Goal: Obtain resource: Obtain resource

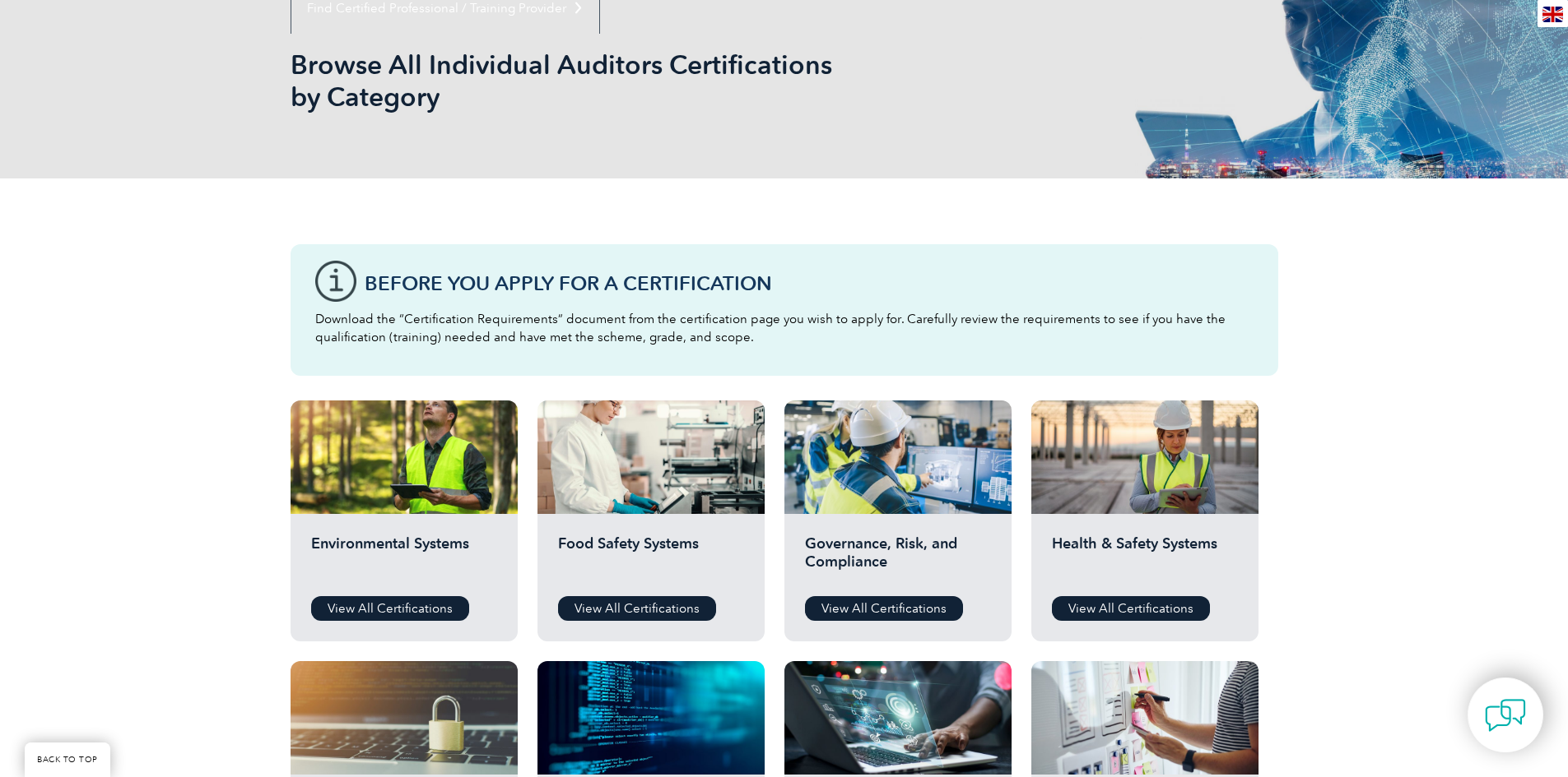
scroll to position [329, 0]
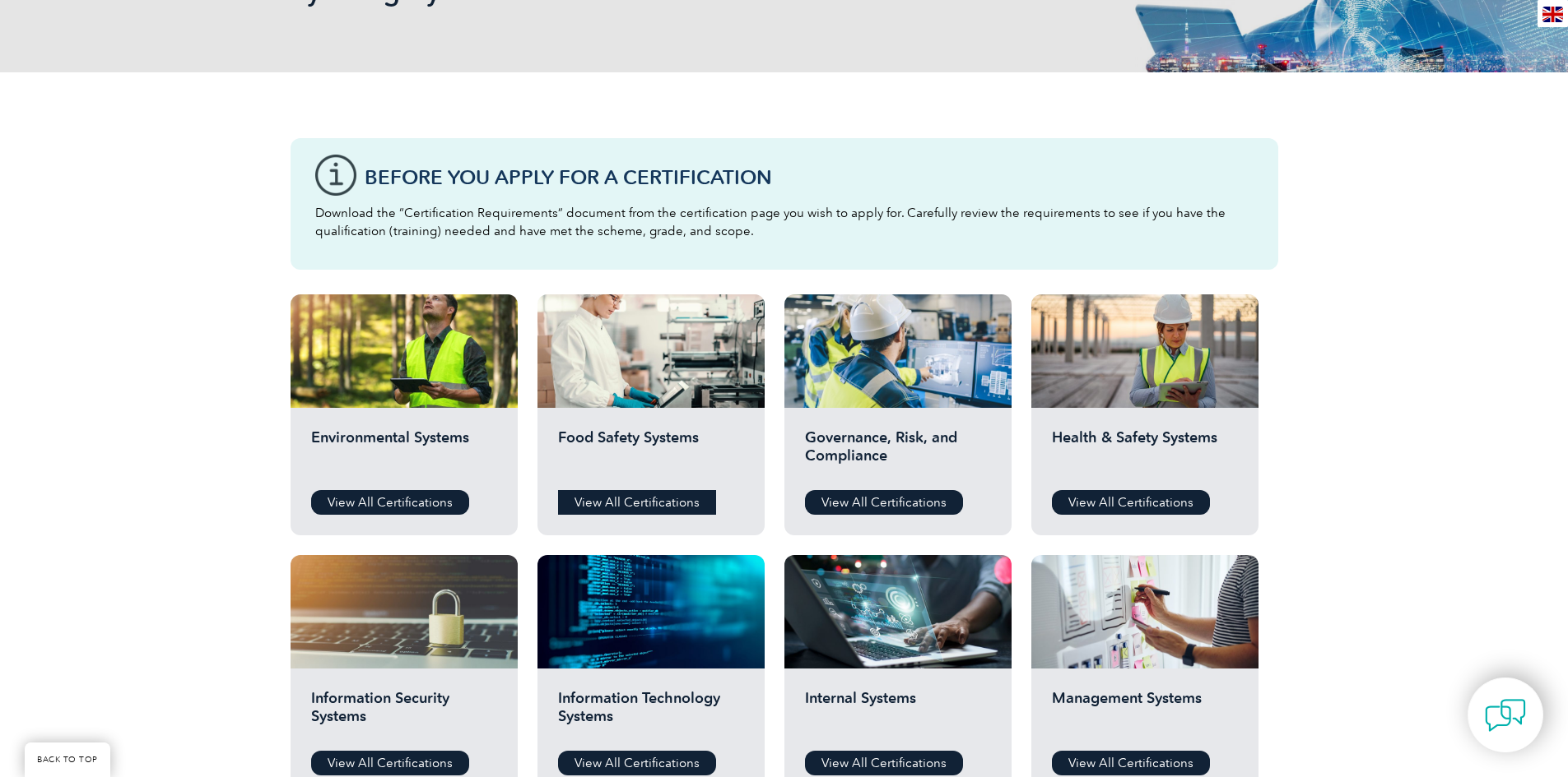
click at [660, 509] on link "View All Certifications" at bounding box center [637, 502] width 158 height 25
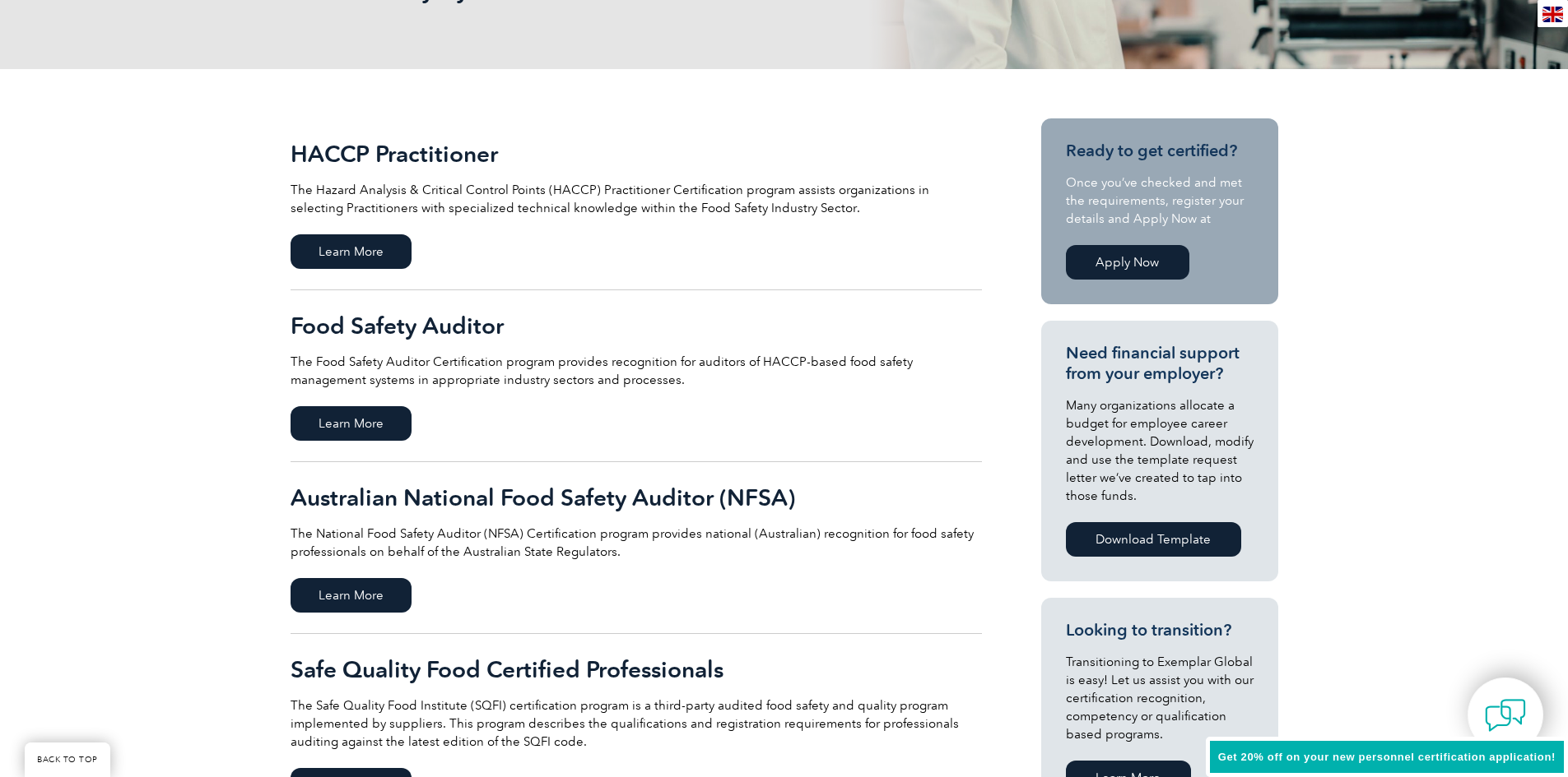
scroll to position [329, 0]
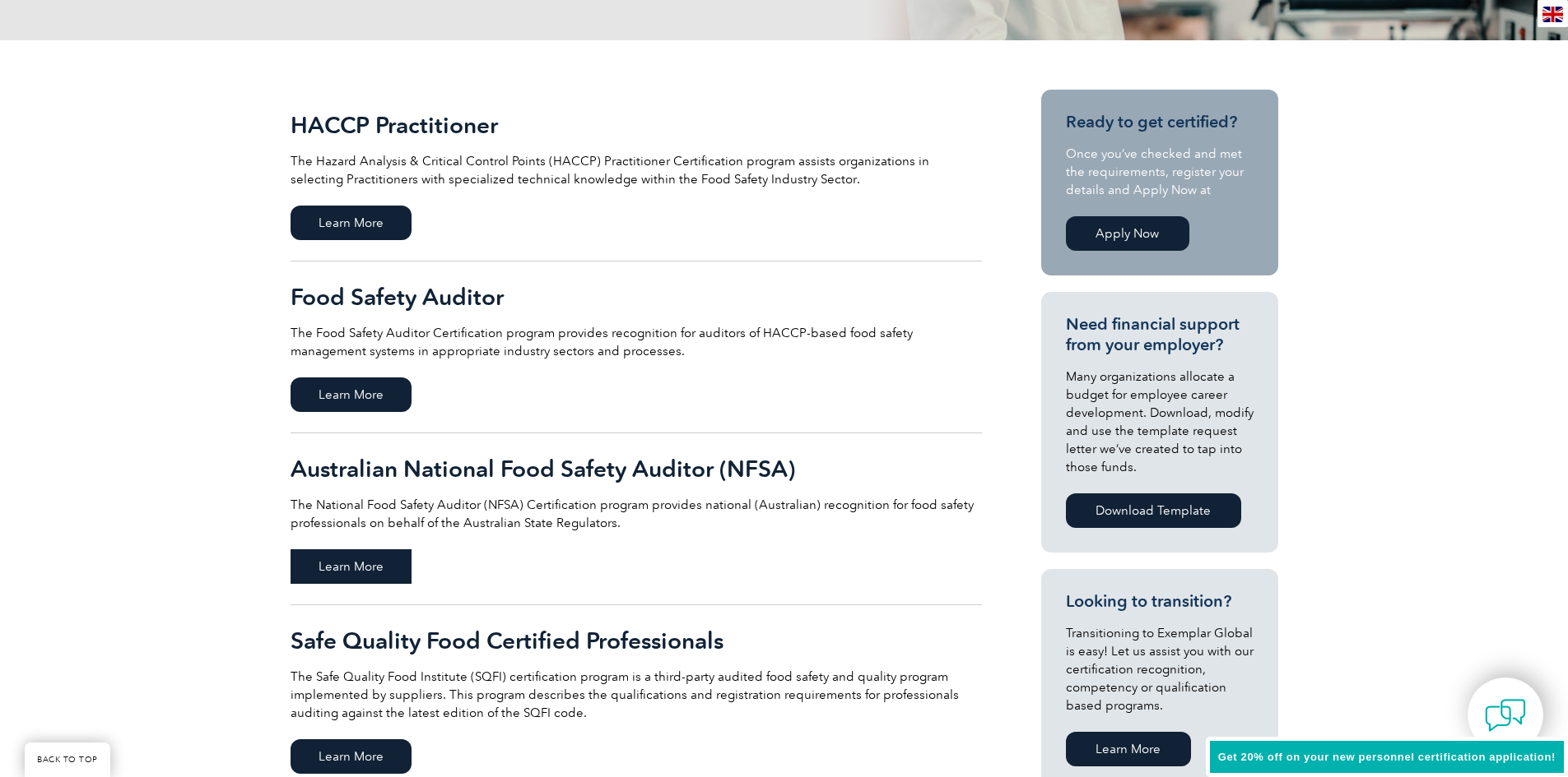
click at [402, 574] on span "Learn More" at bounding box center [351, 567] width 121 height 34
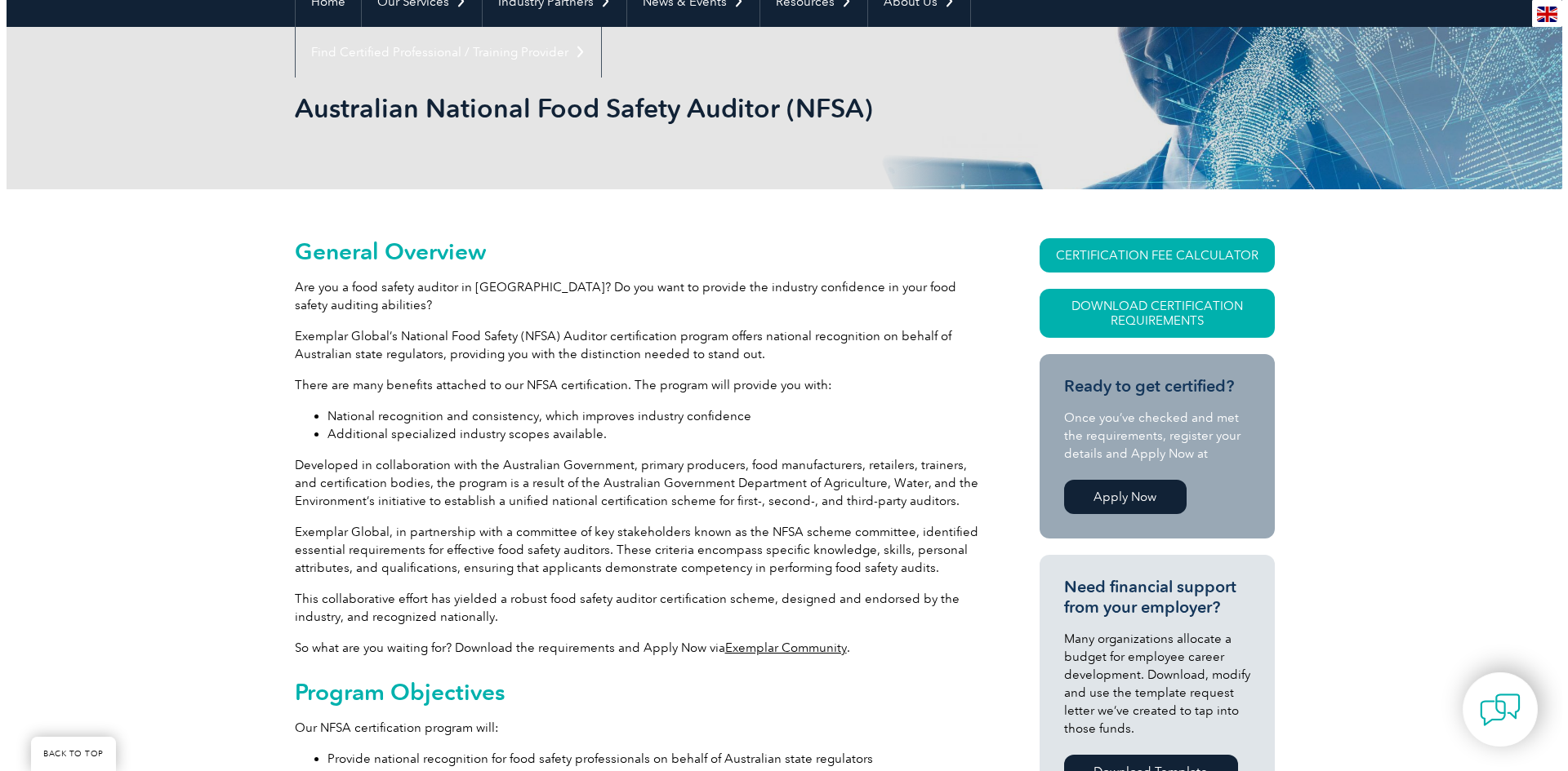
scroll to position [215, 0]
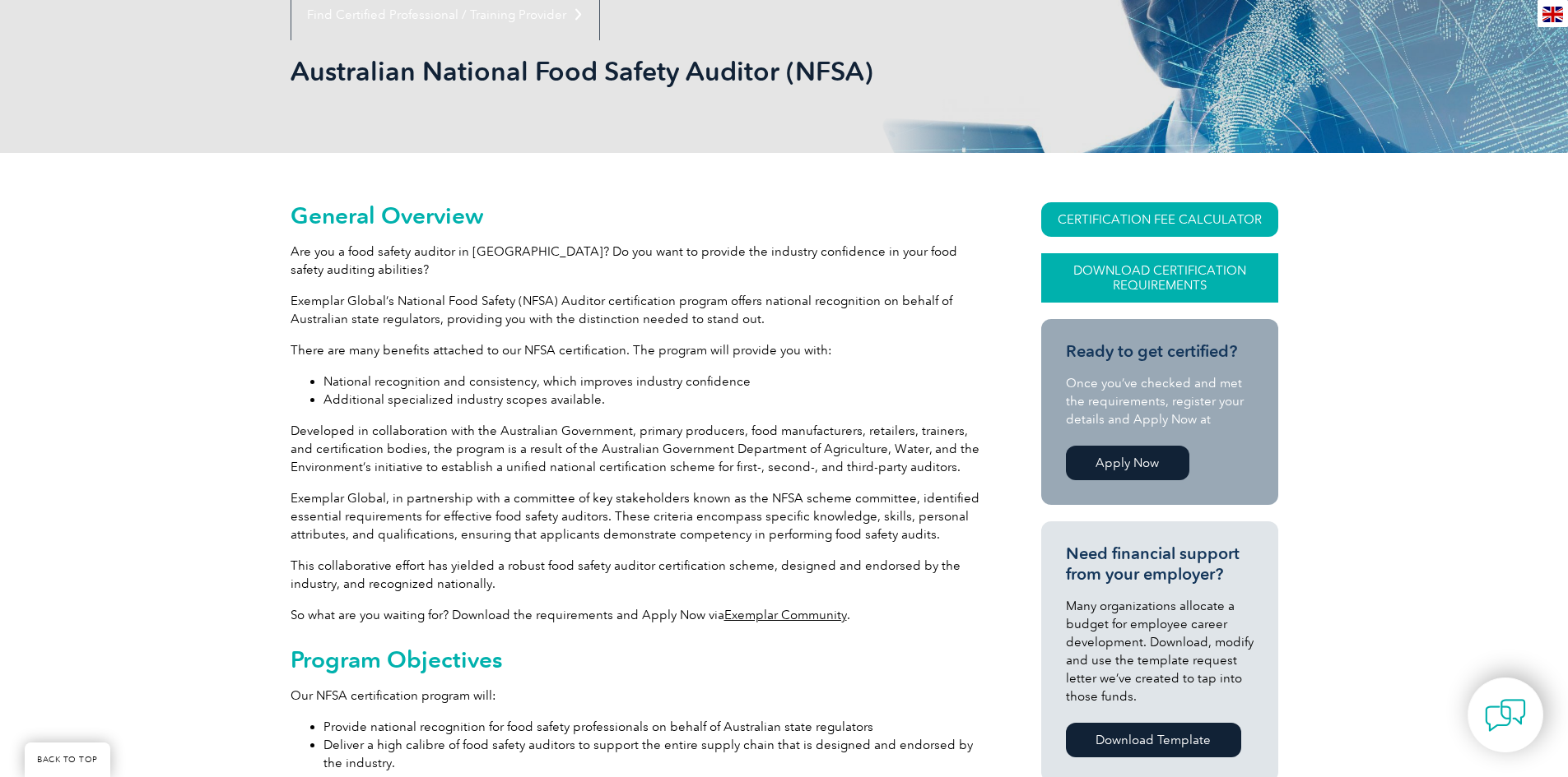
click at [1152, 283] on link "Download Certification Requirements" at bounding box center [1159, 278] width 237 height 49
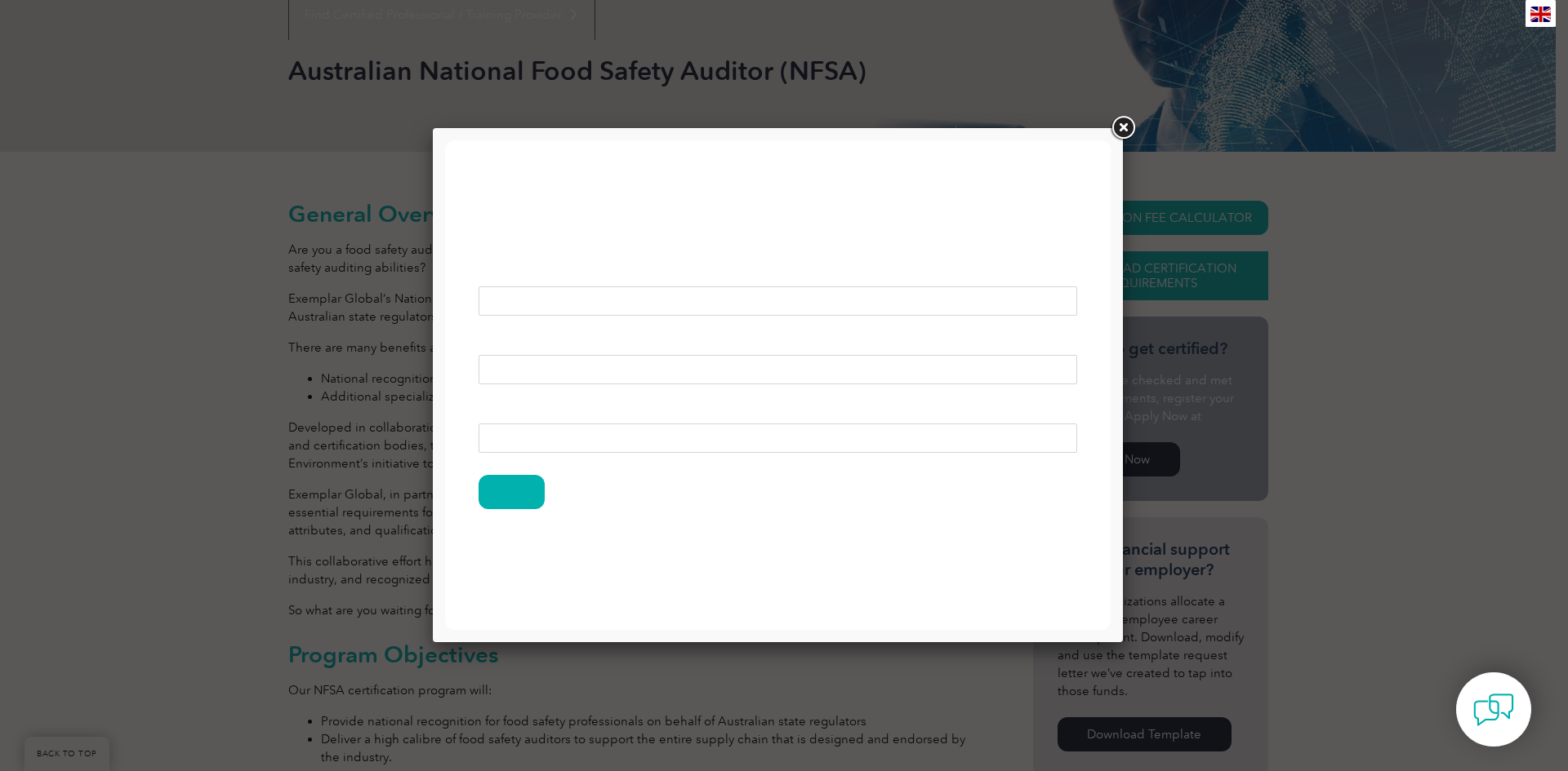
scroll to position [0, 0]
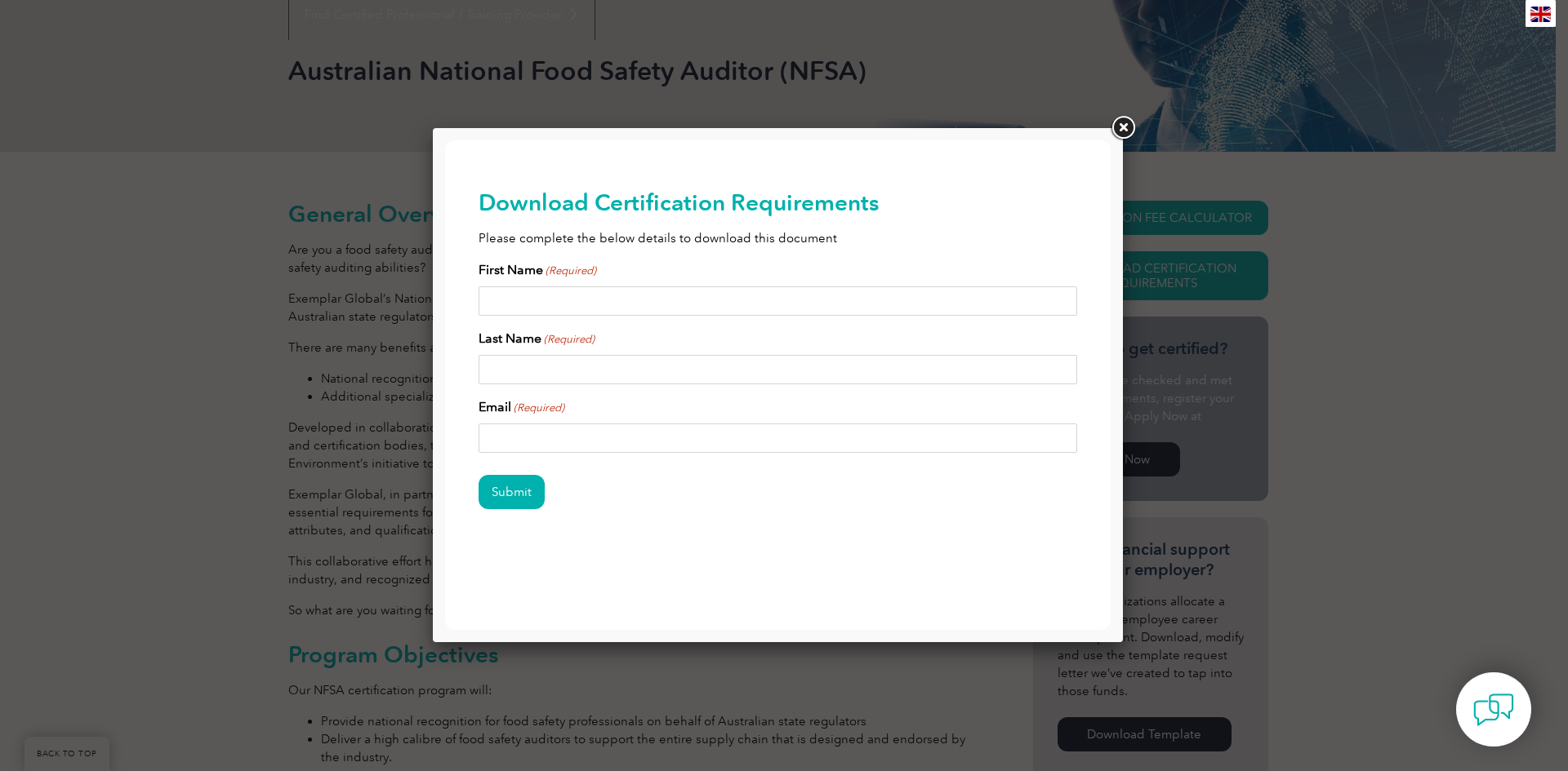
click at [576, 293] on input "First Name (Required)" at bounding box center [779, 301] width 600 height 29
type input "Kelly"
type input "Ienco"
type input "kelly.ienco@thomasfoods.com"
click at [519, 502] on input "Submit" at bounding box center [512, 492] width 66 height 34
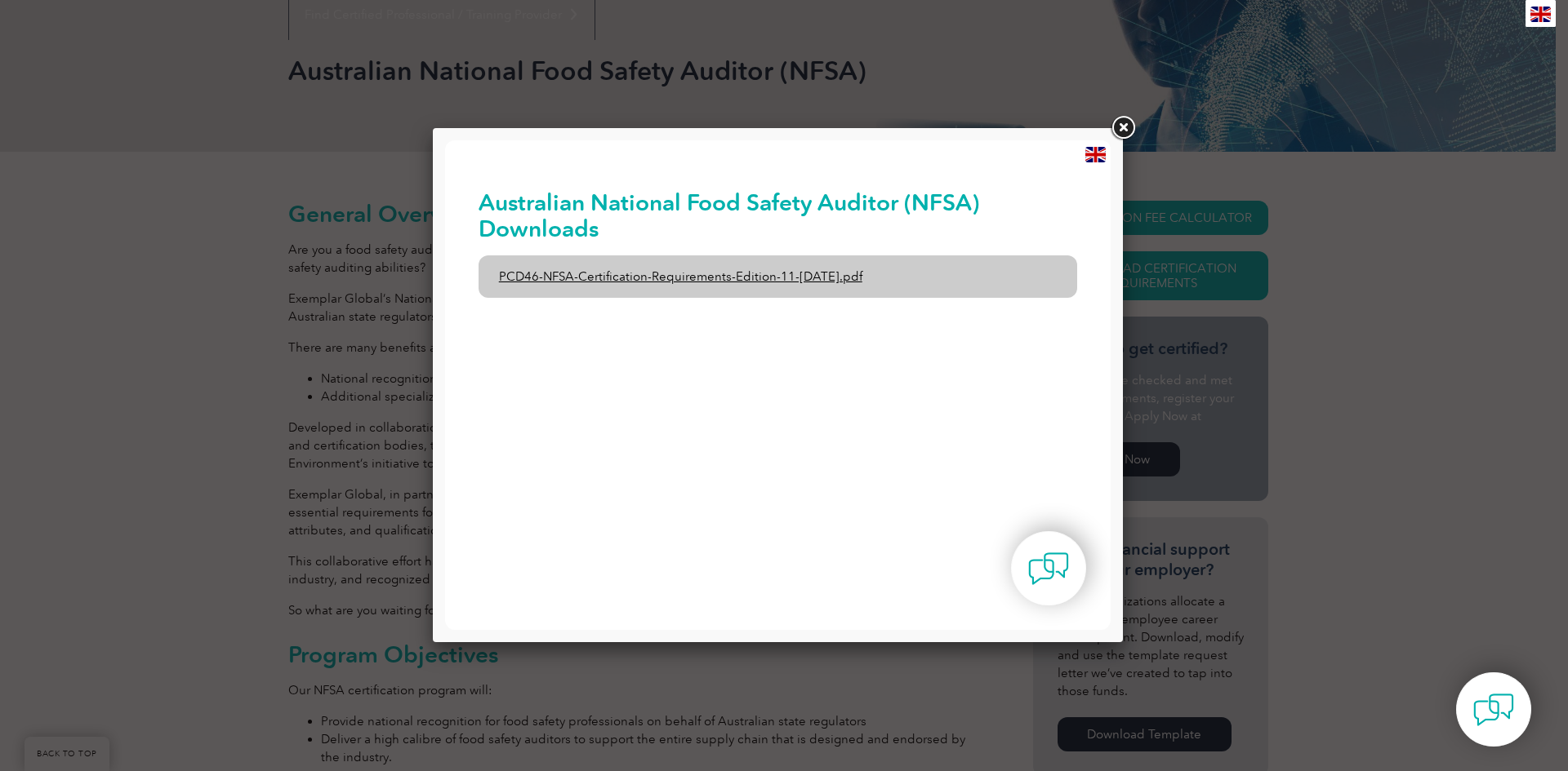
click at [590, 271] on link "PCD46-NFSA-Certification-Requirements-Edition-11-1st-February-2020.pdf" at bounding box center [779, 276] width 600 height 42
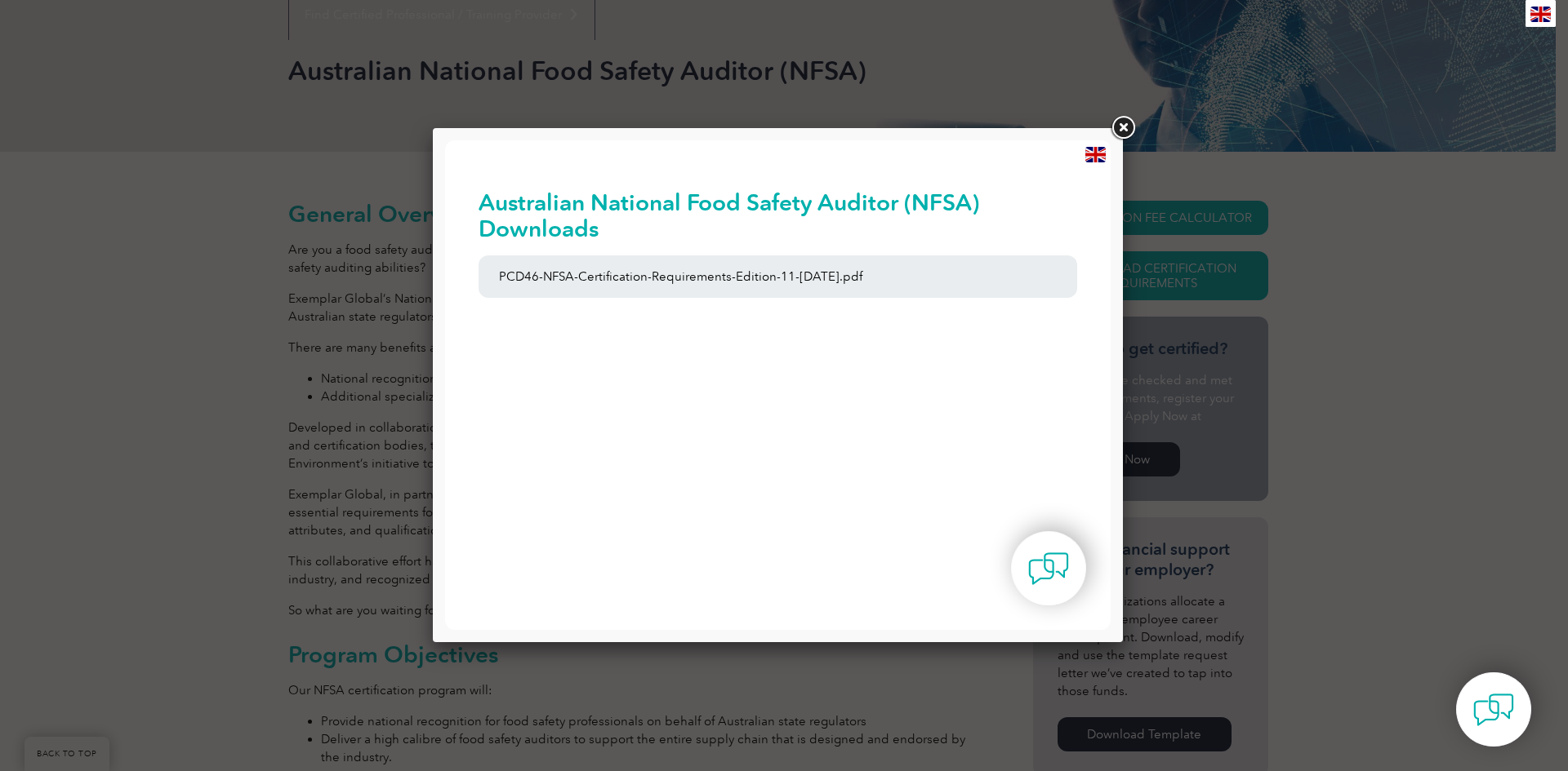
click at [1119, 125] on link at bounding box center [1122, 127] width 29 height 29
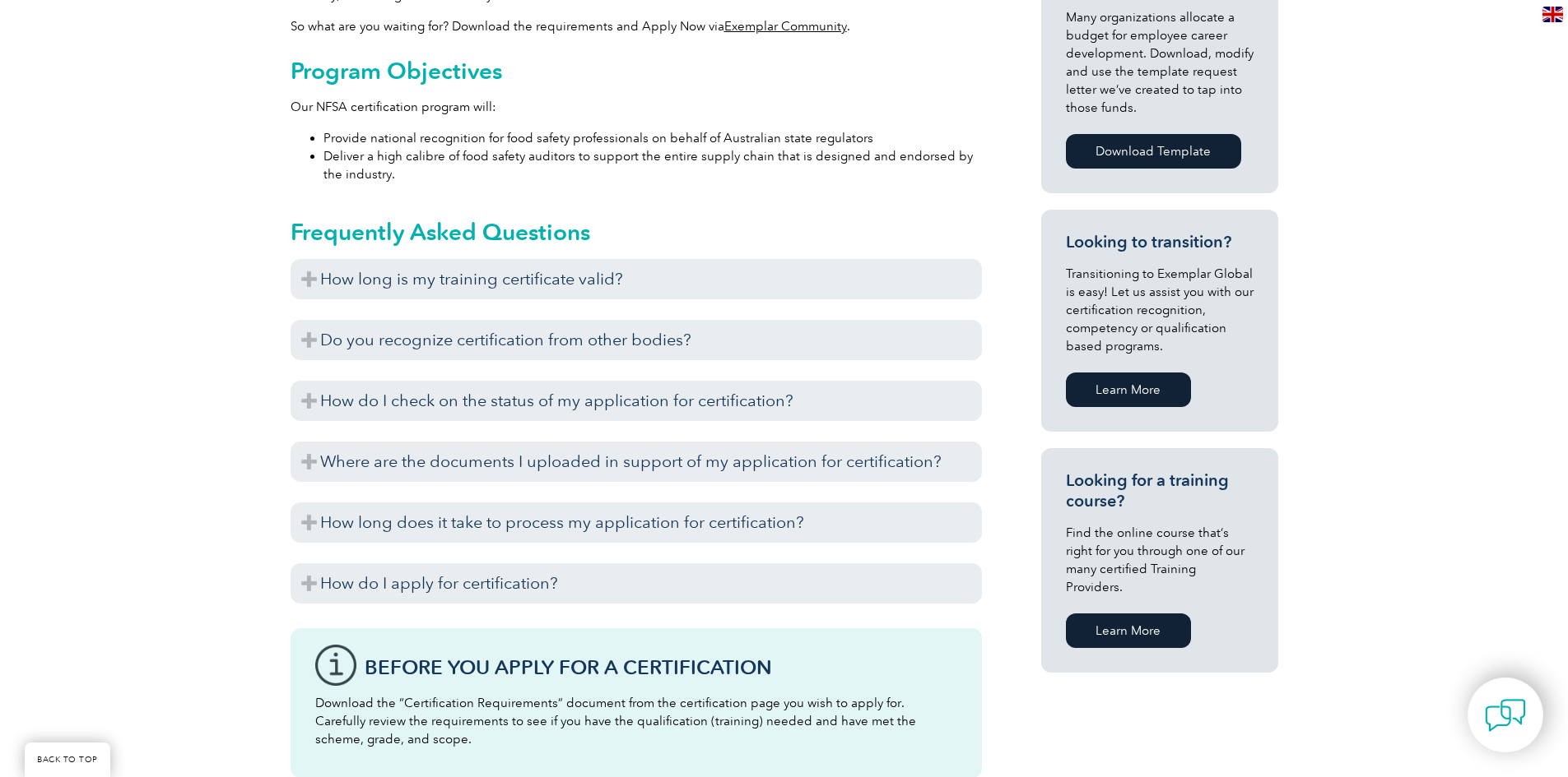
scroll to position [1039, 0]
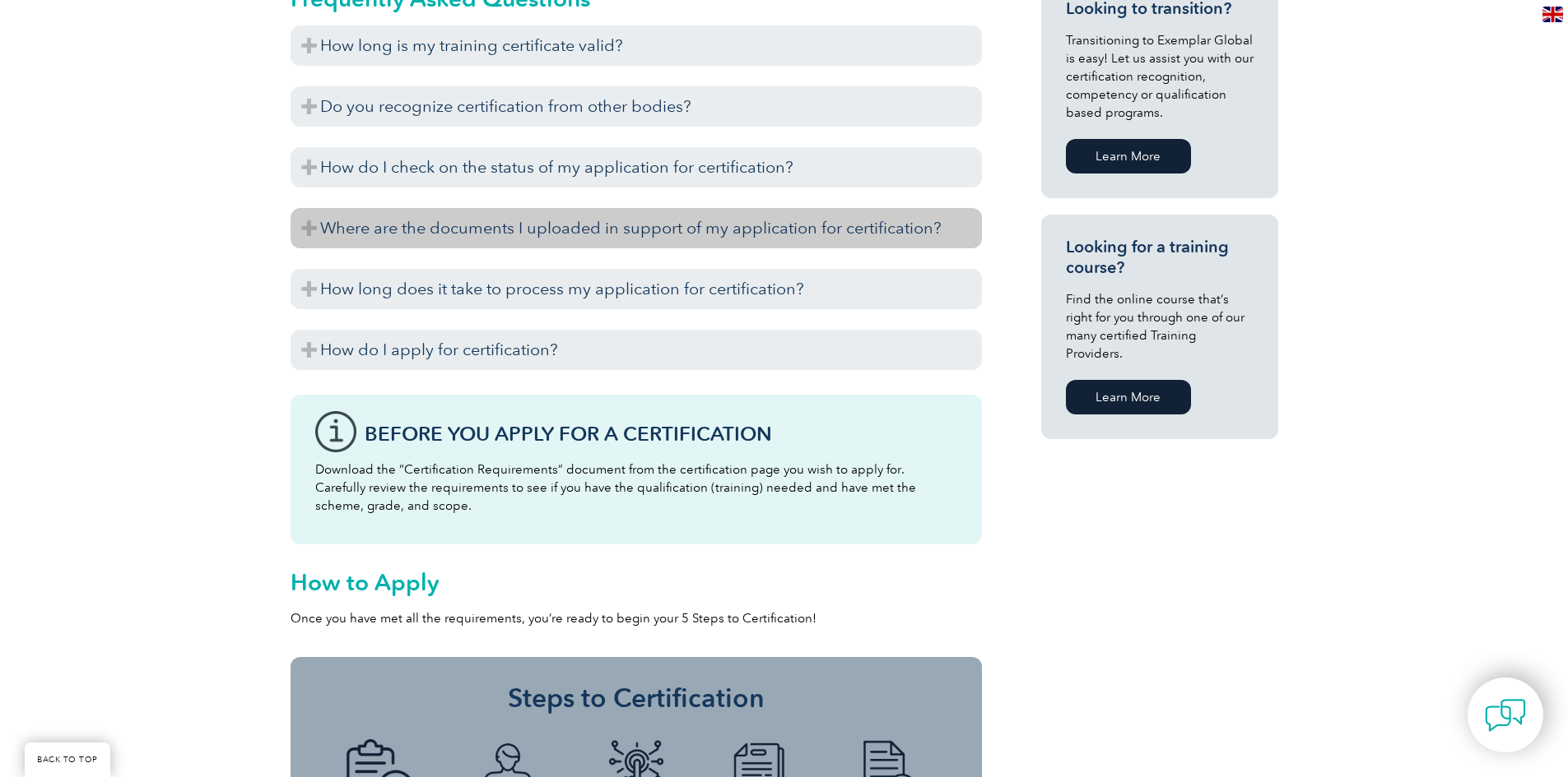
click at [411, 229] on h3 "Where are the documents I uploaded in support of my application for certificati…" at bounding box center [636, 228] width 691 height 40
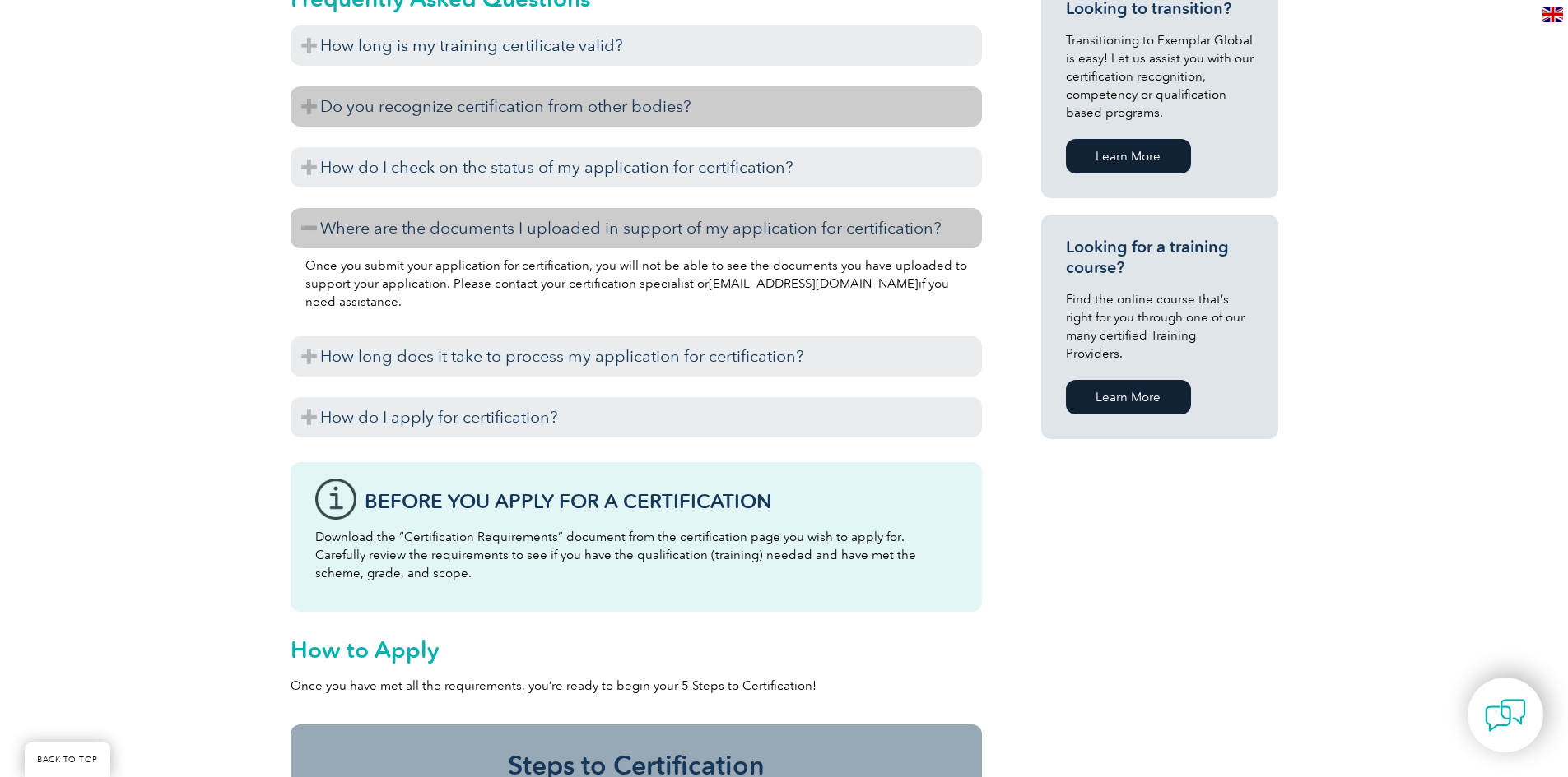
click at [389, 122] on h3 "Do you recognize certification from other bodies?" at bounding box center [636, 106] width 691 height 40
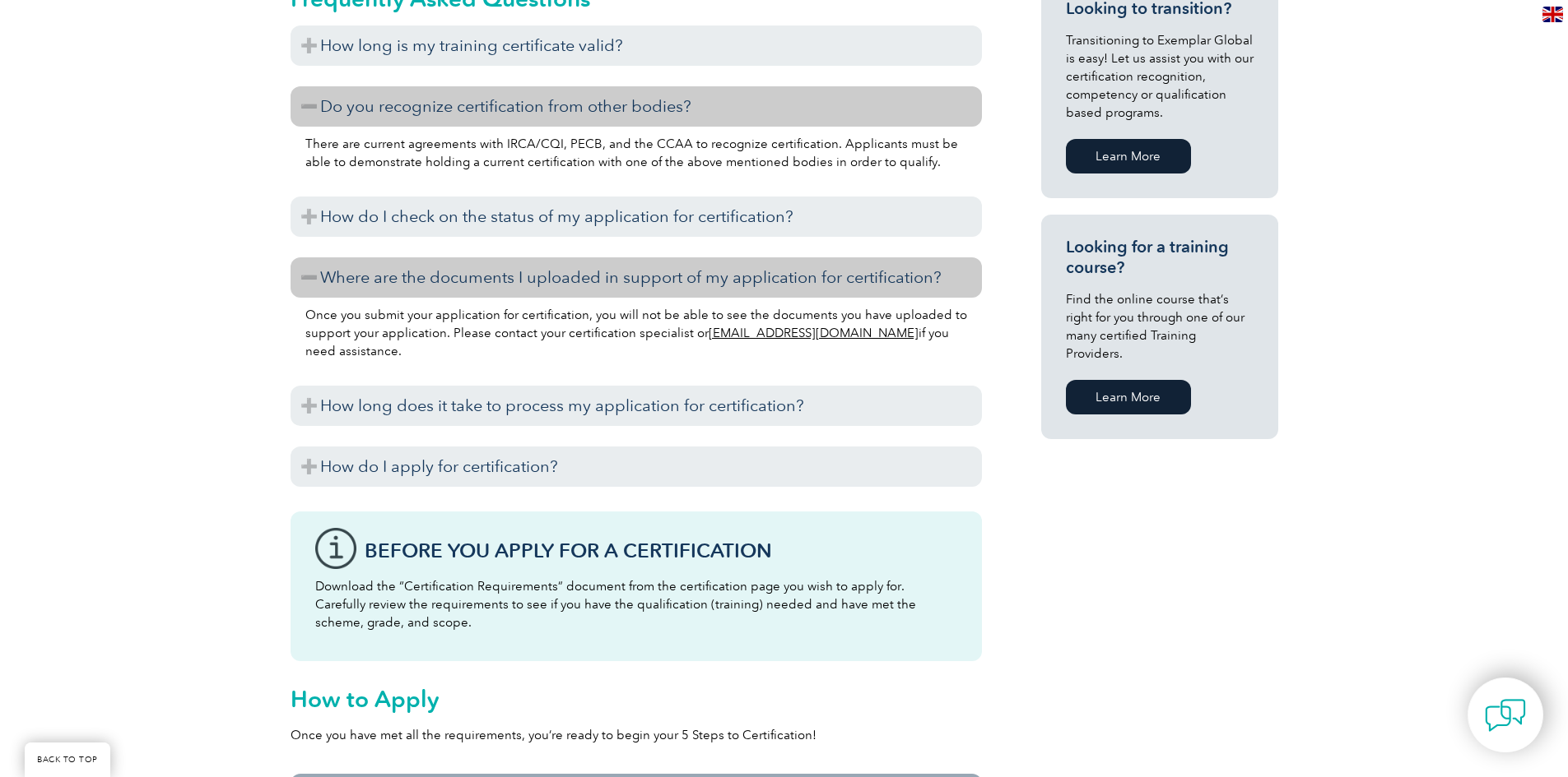
click at [1080, 383] on link "Learn More" at bounding box center [1129, 397] width 125 height 34
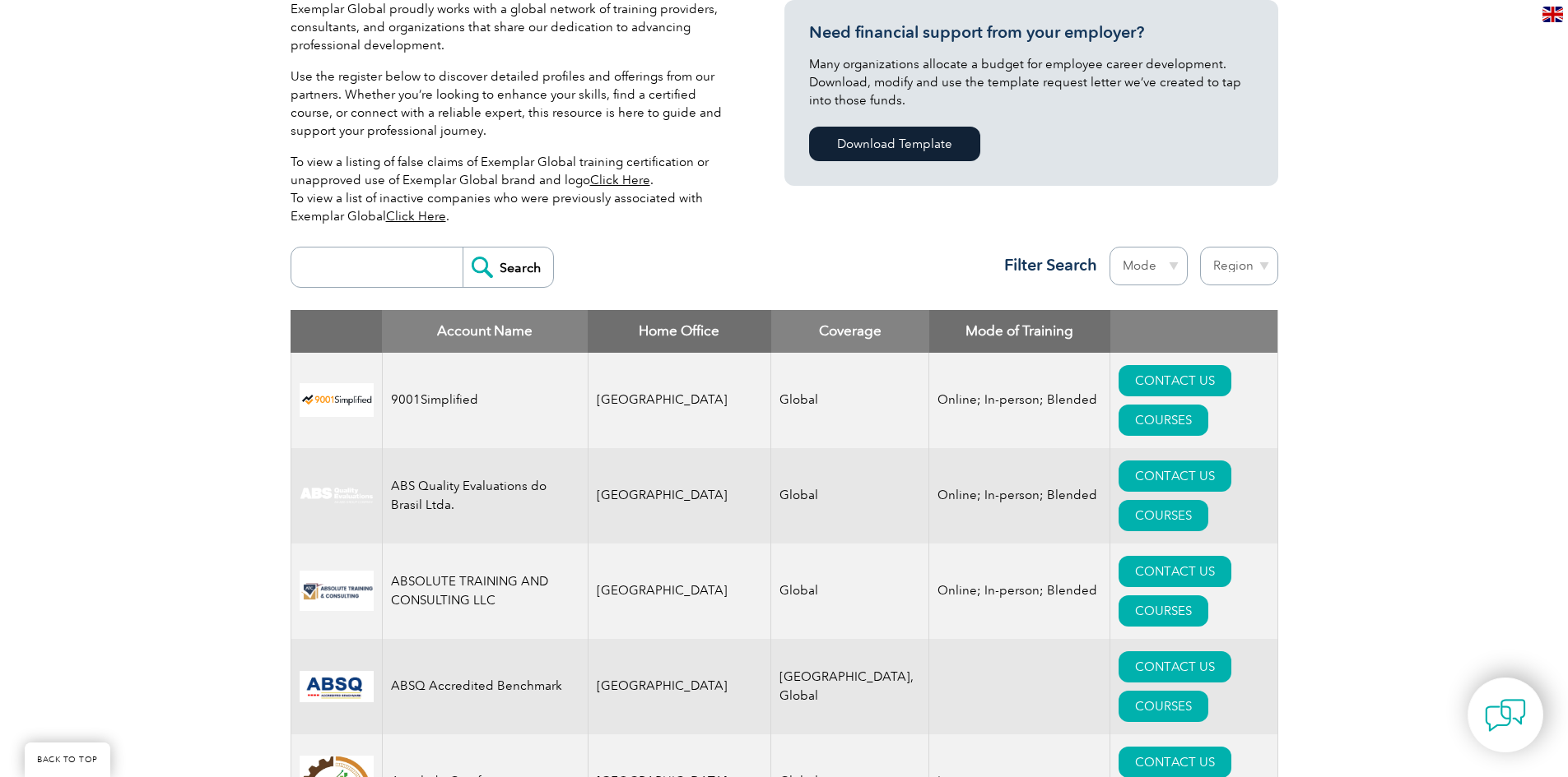
scroll to position [494, 0]
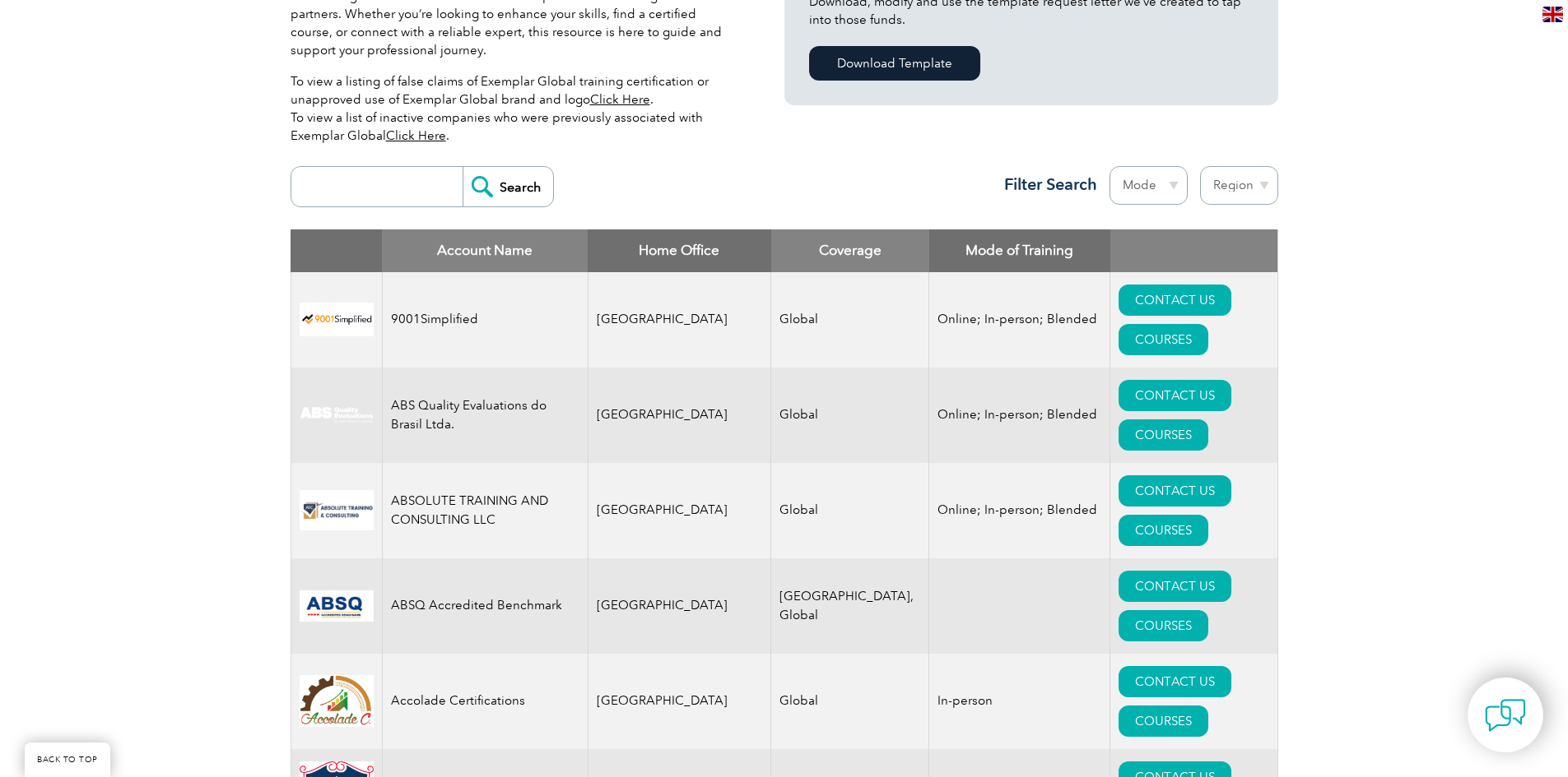
click at [408, 180] on input "search" at bounding box center [380, 187] width 163 height 40
type input "[GEOGRAPHIC_DATA]"
click at [463, 167] on input "Search" at bounding box center [507, 187] width 90 height 40
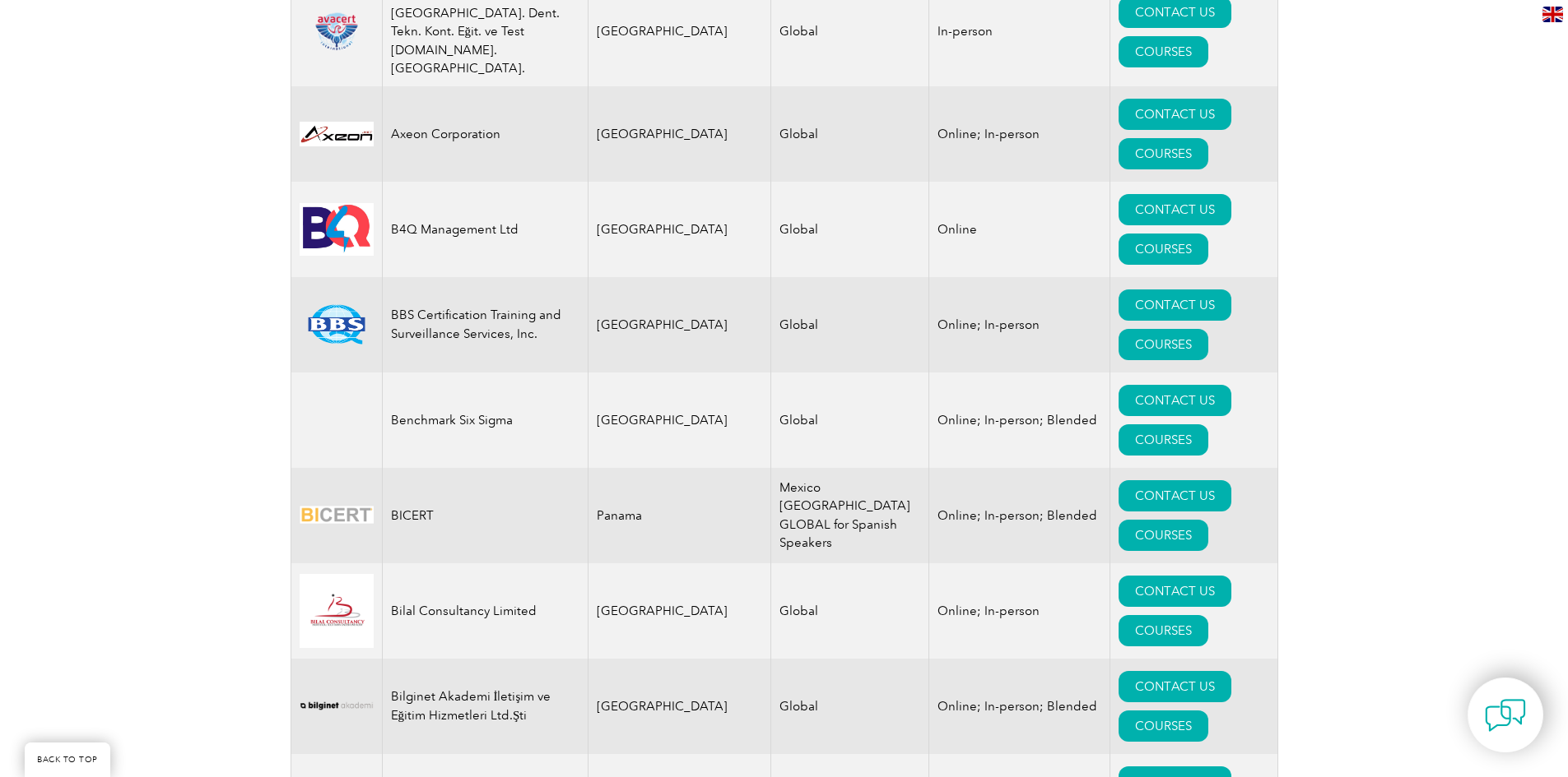
scroll to position [0, 0]
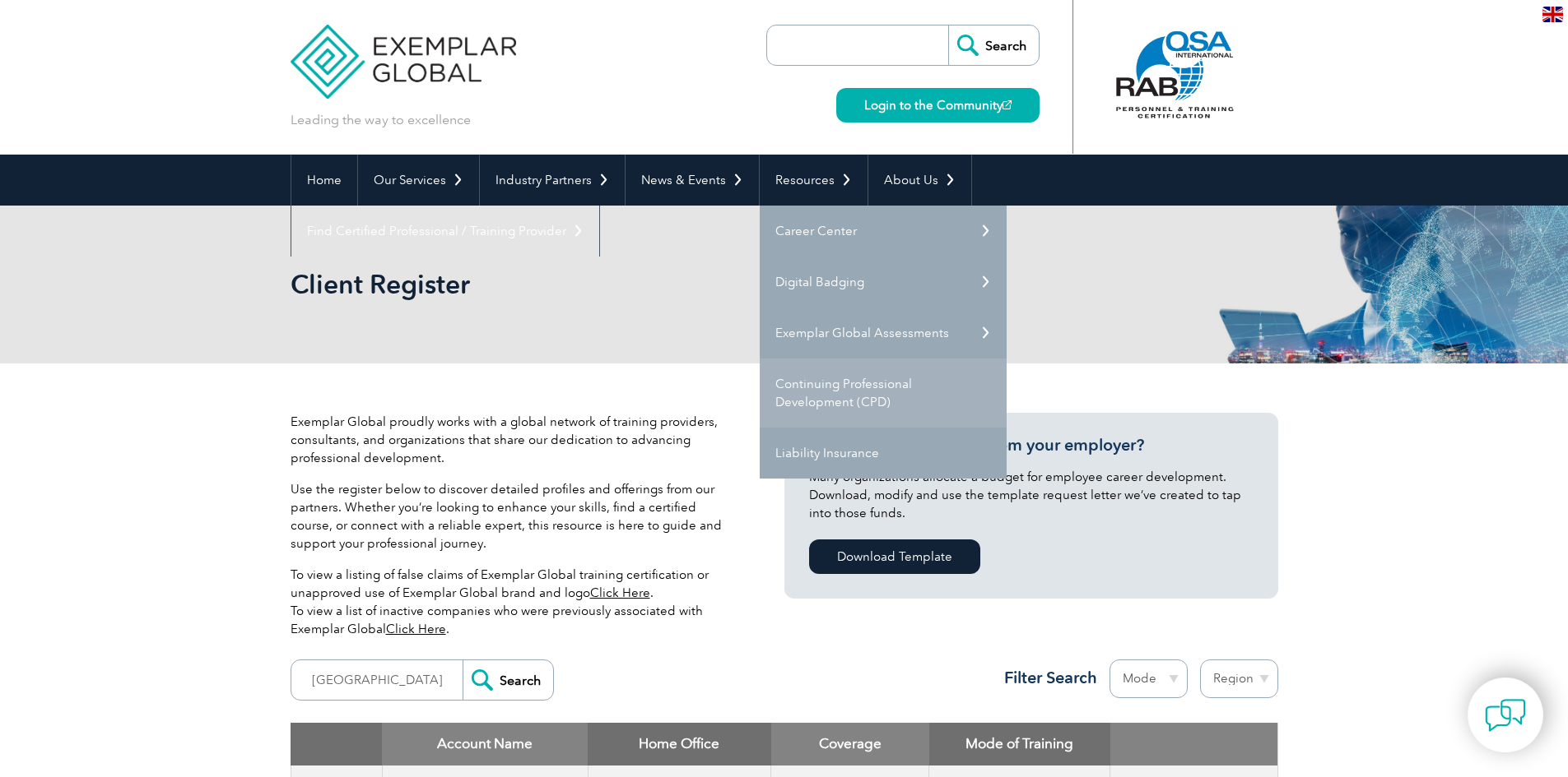
click at [820, 398] on link "Continuing Professional Development (CPD)" at bounding box center [883, 393] width 247 height 69
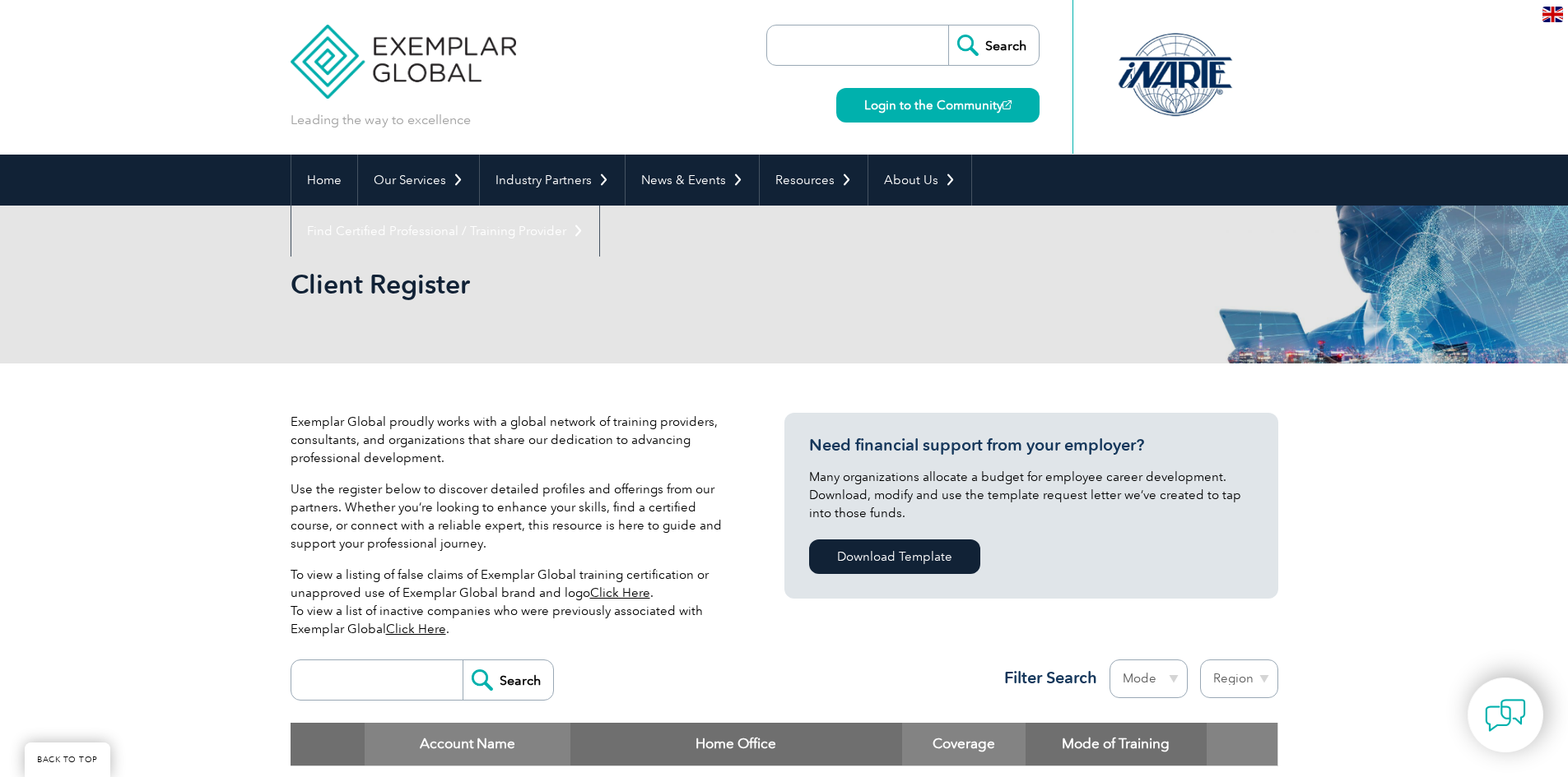
scroll to position [312, 0]
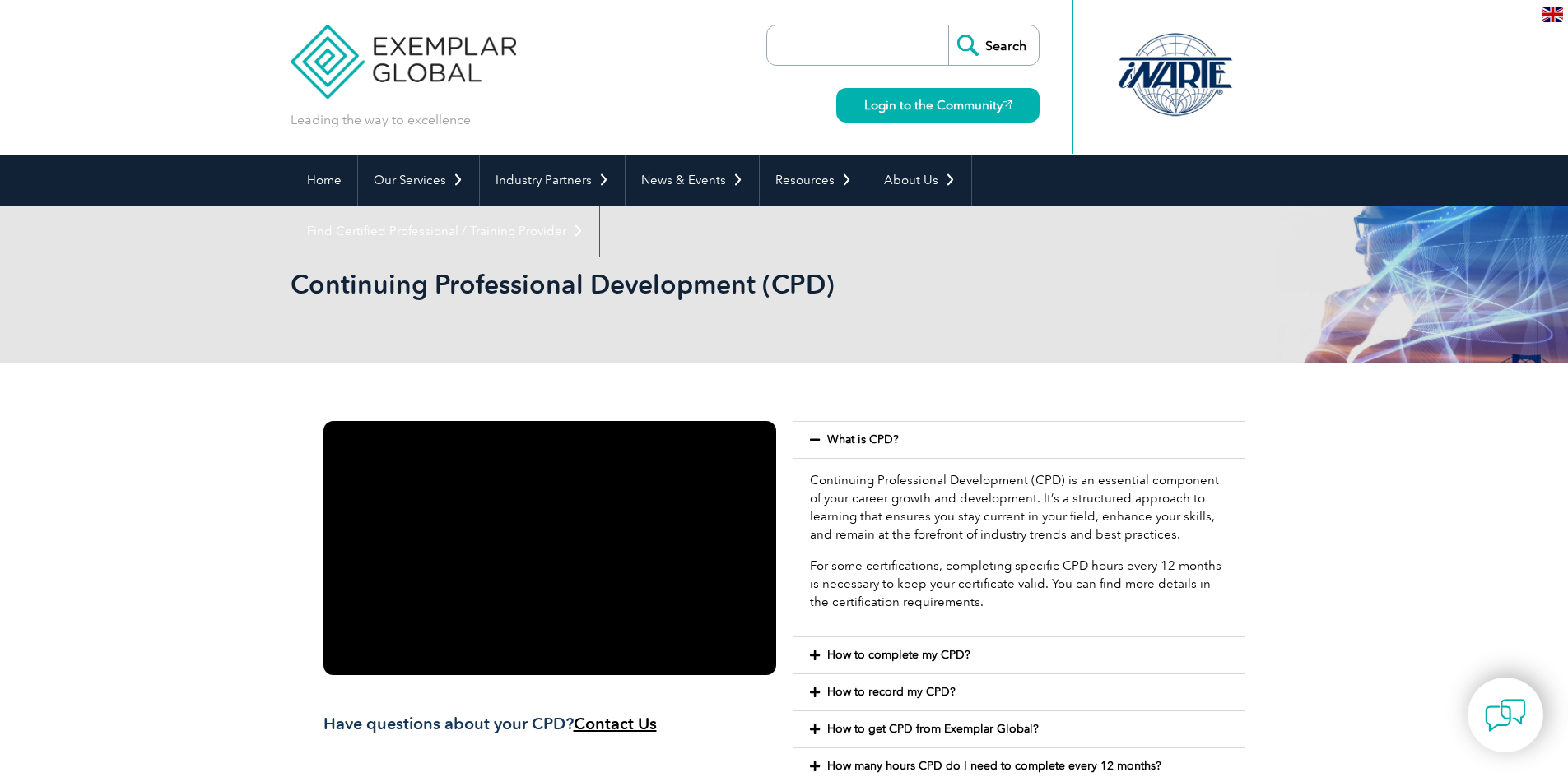
scroll to position [114, 0]
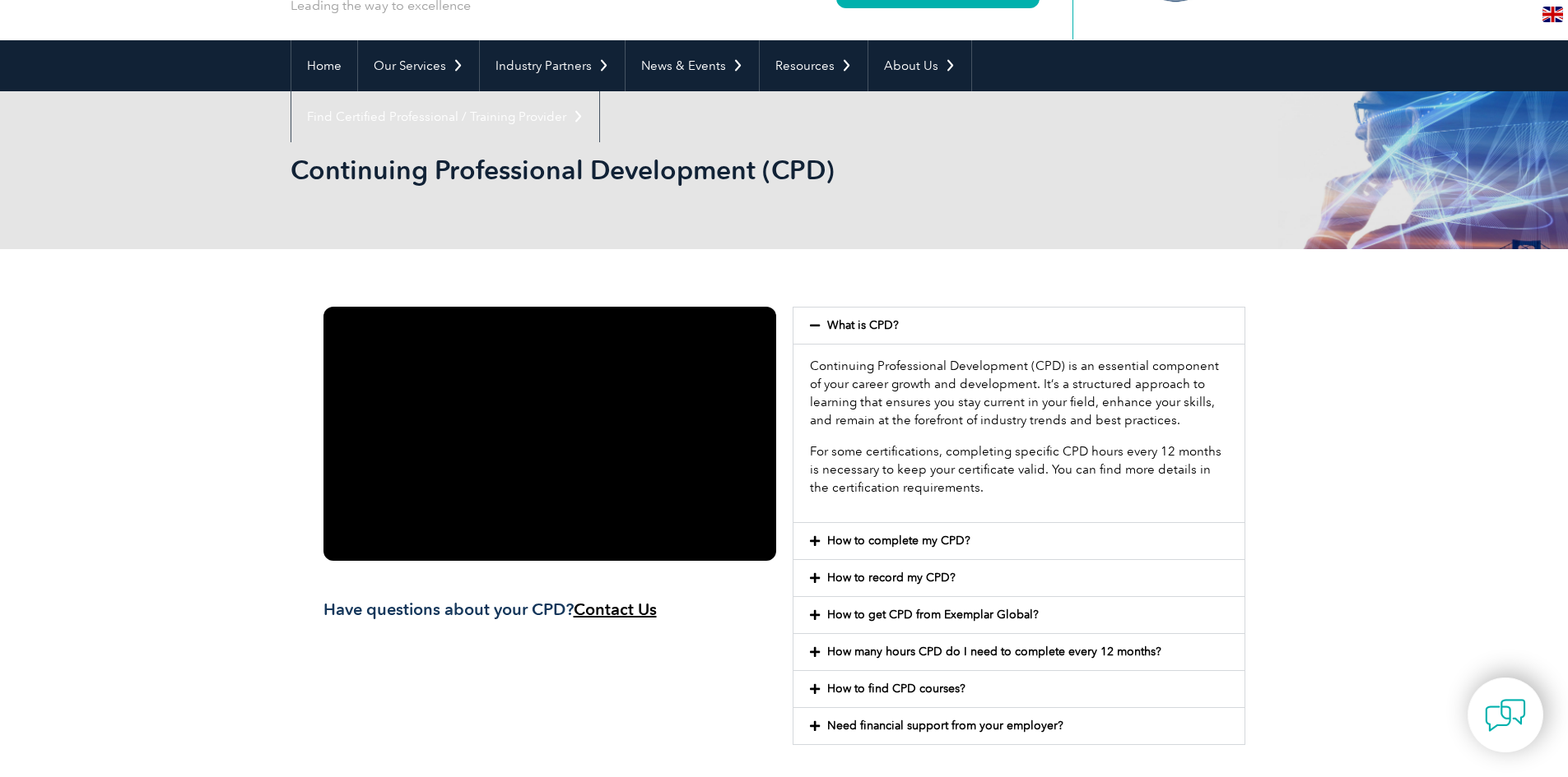
click at [875, 322] on link "What is CPD?" at bounding box center [862, 325] width 71 height 14
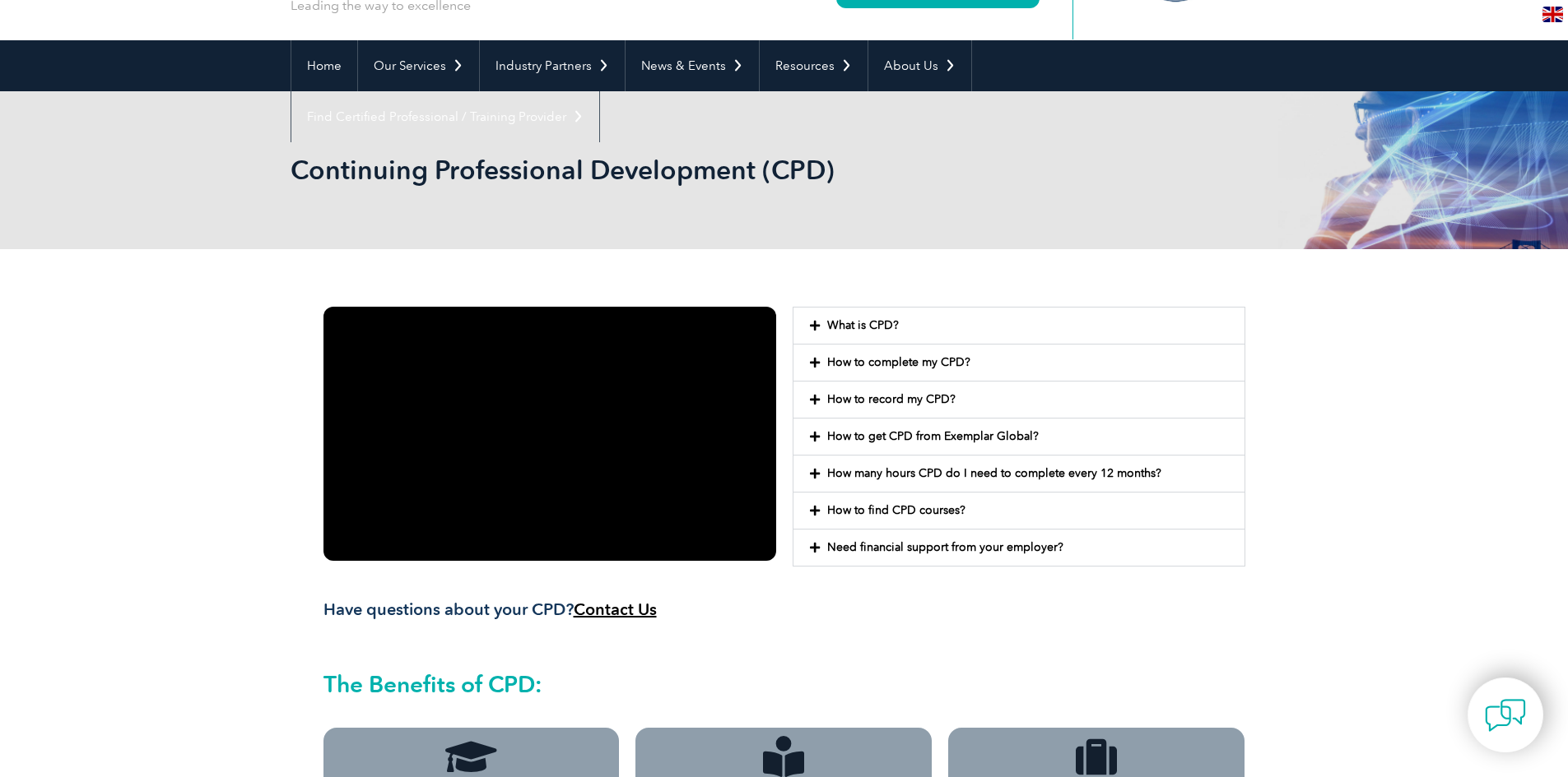
click at [875, 322] on link "What is CPD?" at bounding box center [862, 325] width 71 height 14
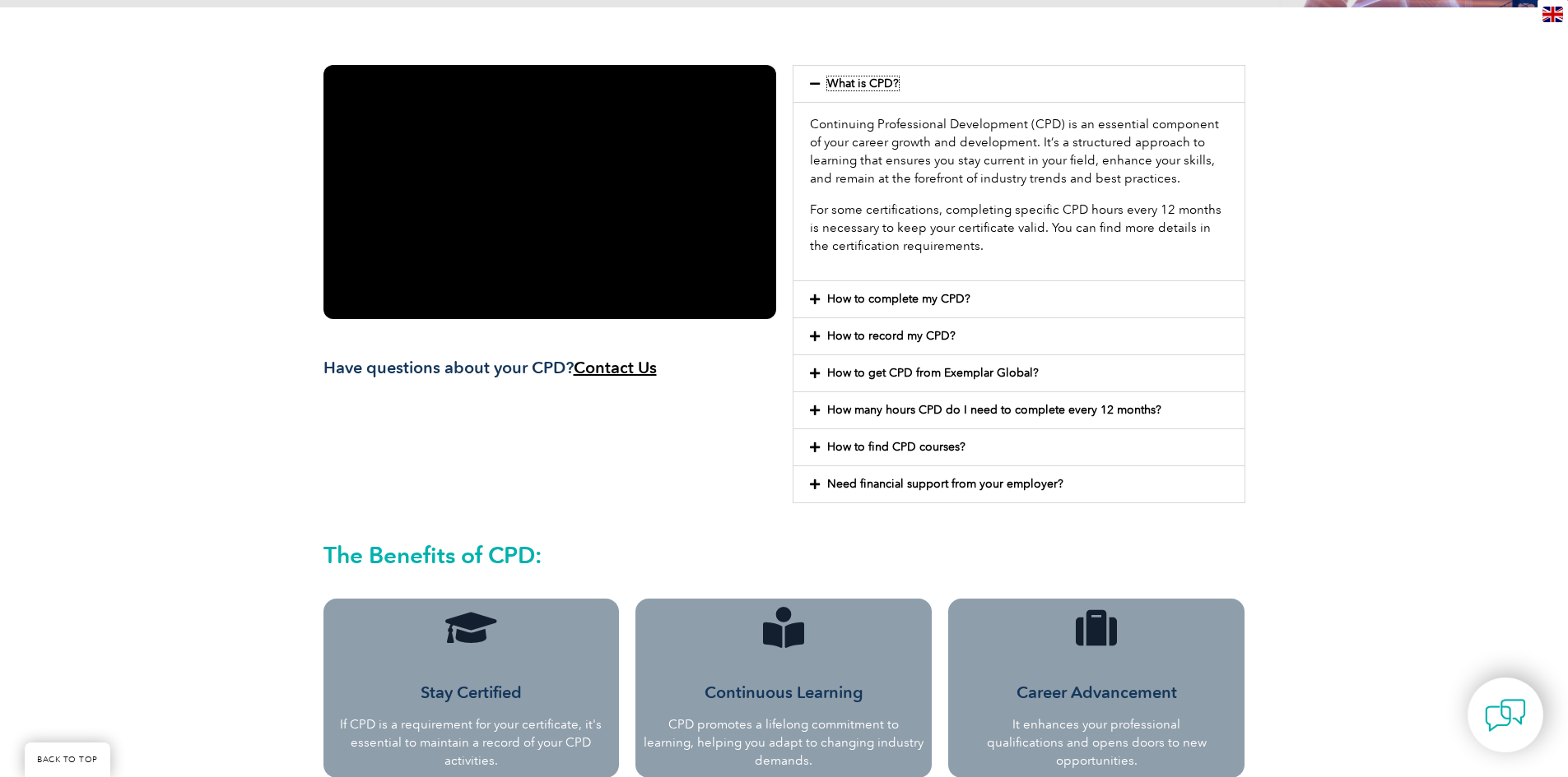
scroll to position [361, 0]
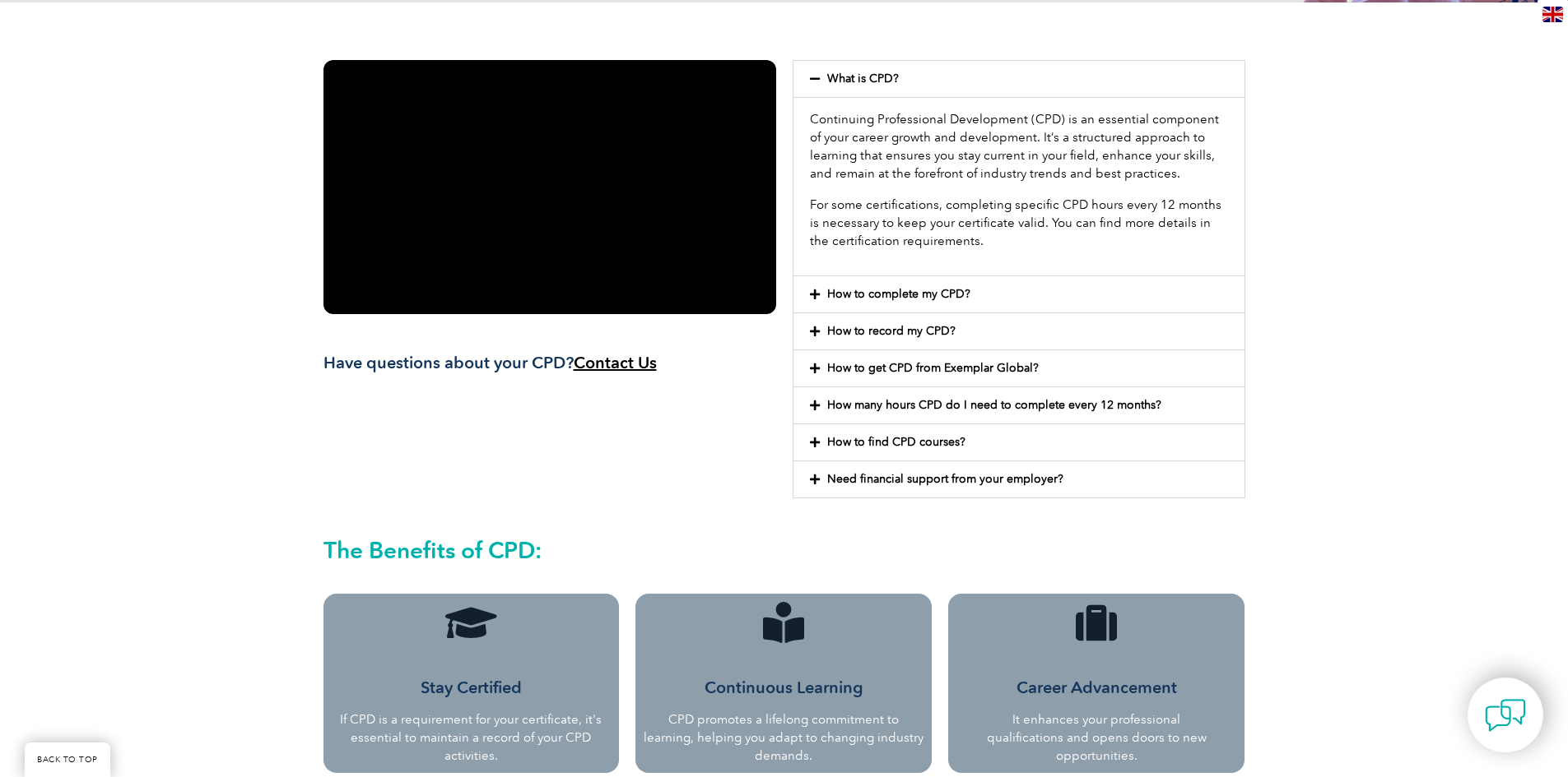
click at [936, 306] on div "How to complete my CPD?" at bounding box center [1019, 294] width 451 height 36
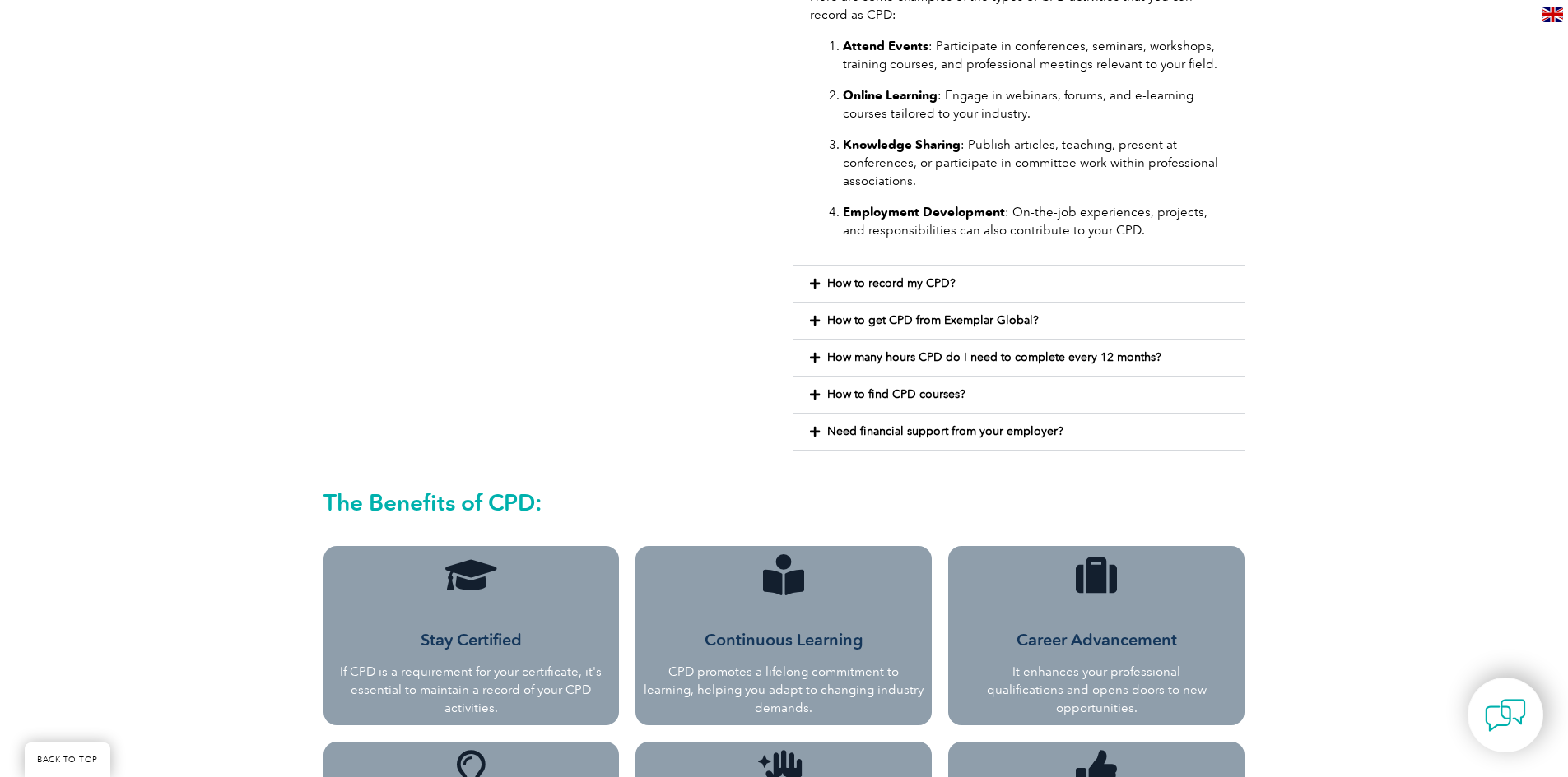
scroll to position [608, 0]
